Goal: Task Accomplishment & Management: Use online tool/utility

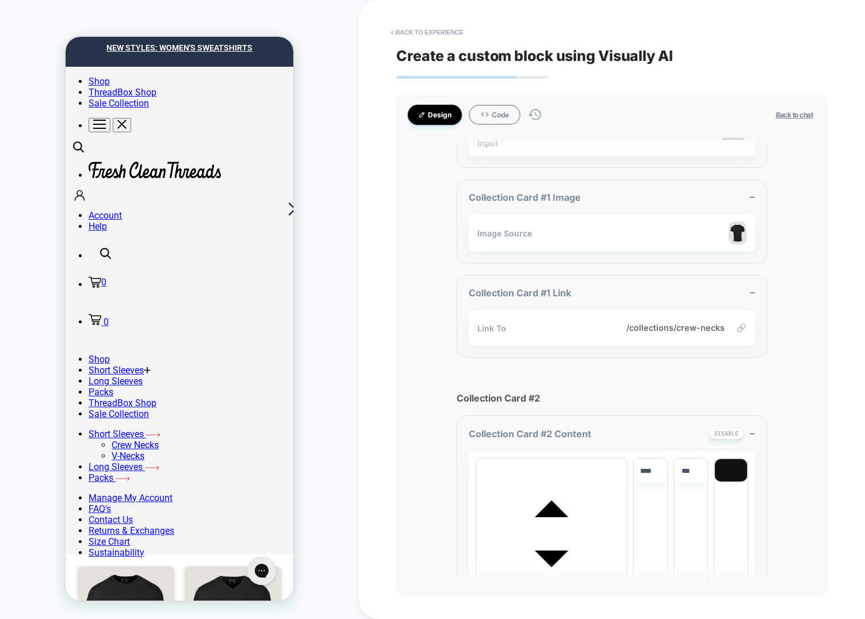
scroll to position [13, 0]
click at [226, 564] on img at bounding box center [233, 621] width 97 height 115
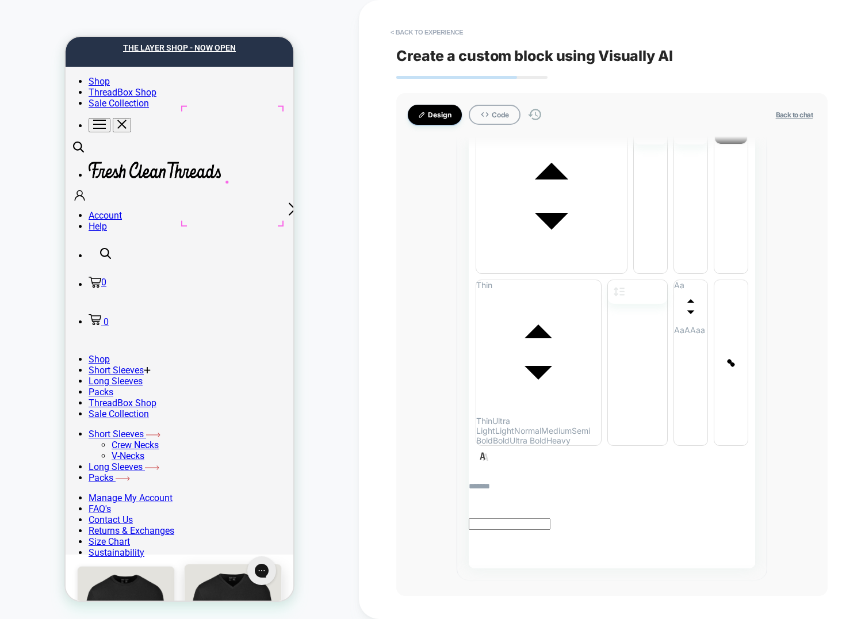
scroll to position [1454, 0]
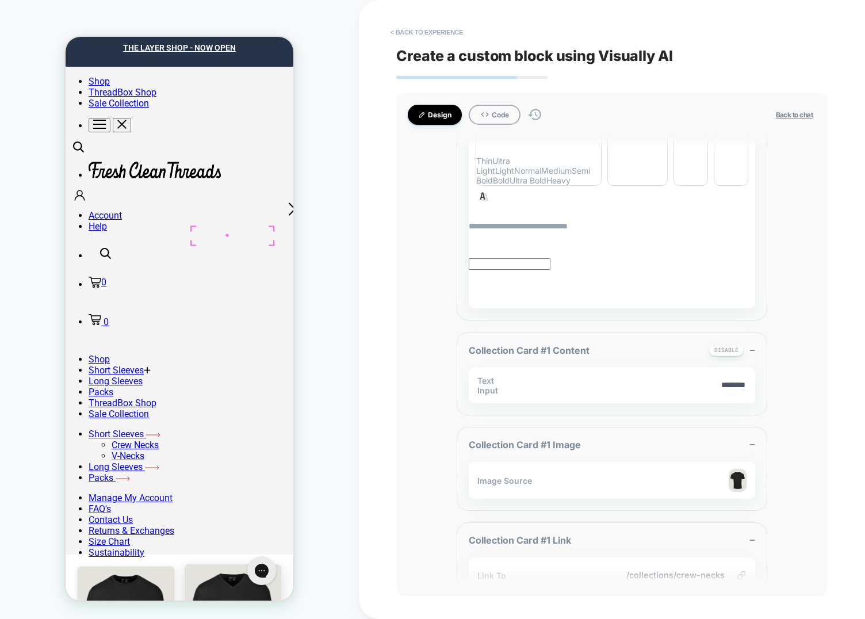
scroll to position [864, 0]
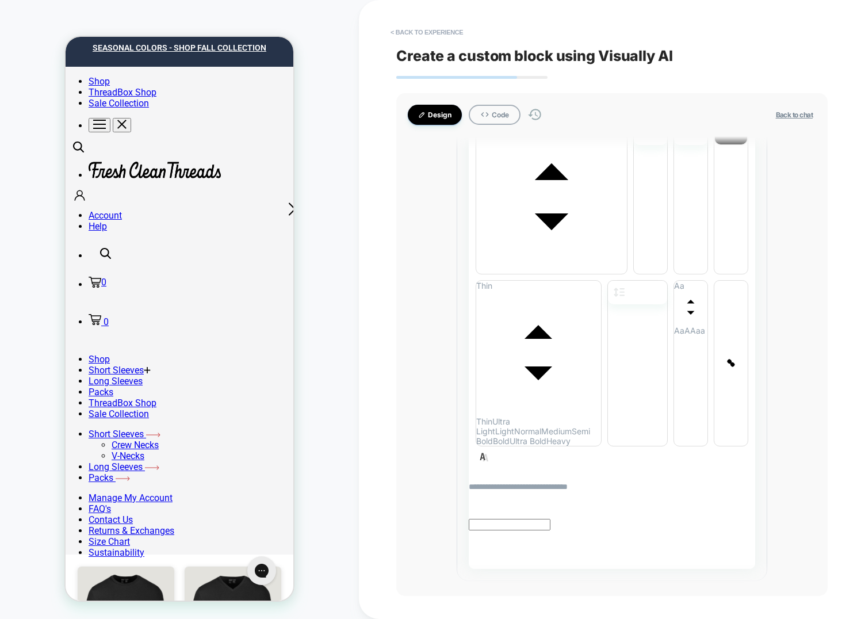
scroll to position [581, 0]
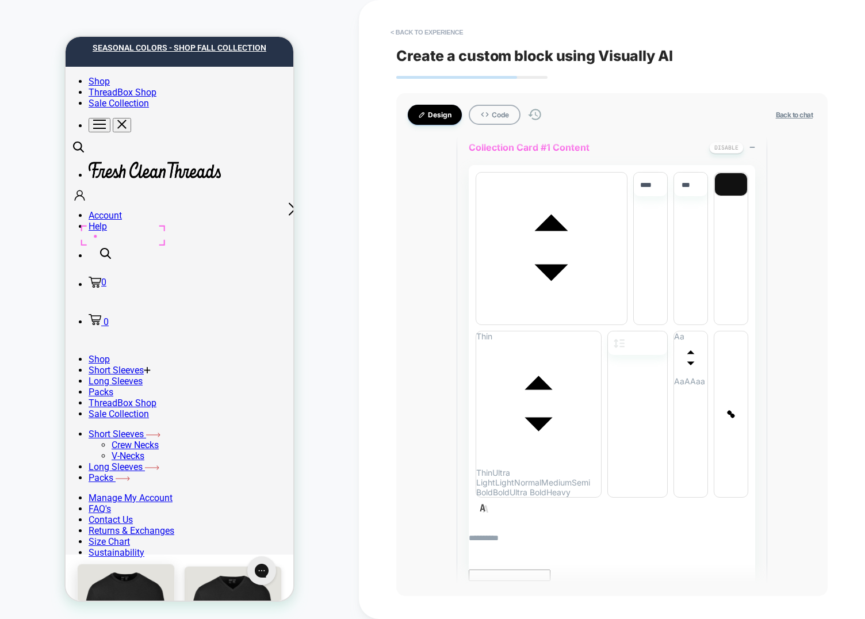
scroll to position [38, 0]
click at [141, 564] on img at bounding box center [126, 621] width 97 height 115
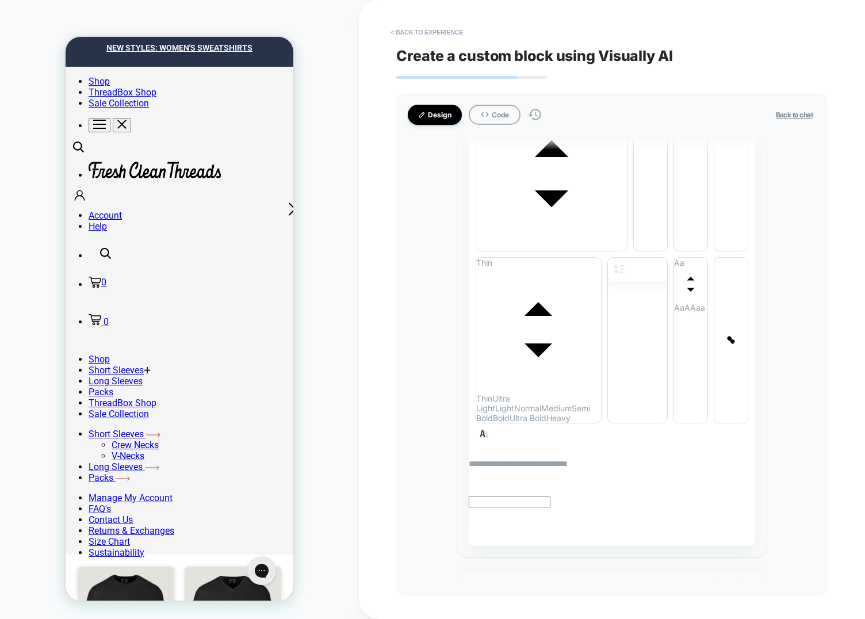
scroll to position [628, 0]
click at [154, 267] on div "Remove" at bounding box center [174, 270] width 75 height 9
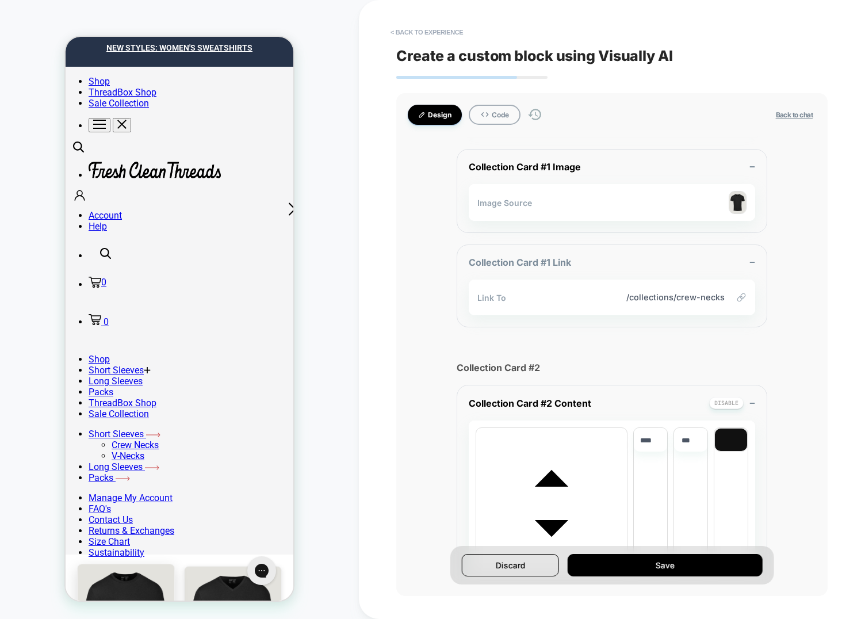
scroll to position [380, 0]
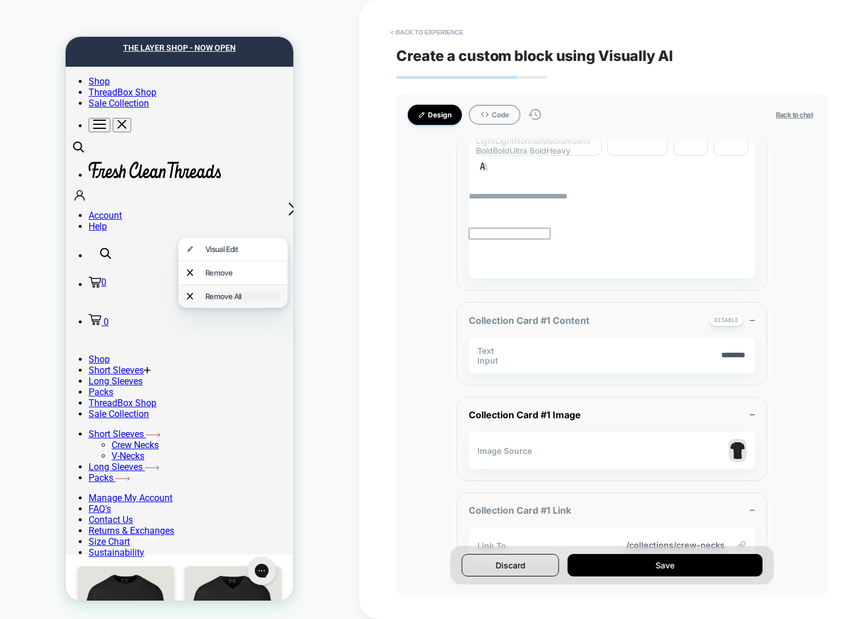
click at [227, 292] on div "Remove All" at bounding box center [242, 296] width 75 height 9
type textarea "*"
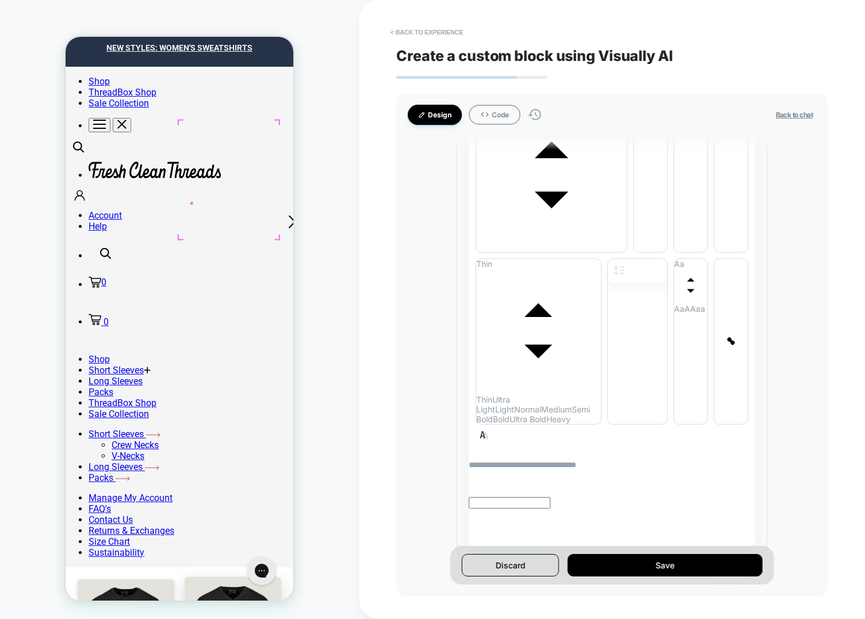
scroll to position [958, 0]
click at [331, 211] on div "HOMEPAGE Theme: MAIN" at bounding box center [179, 310] width 359 height 596
